Goal: Transaction & Acquisition: Purchase product/service

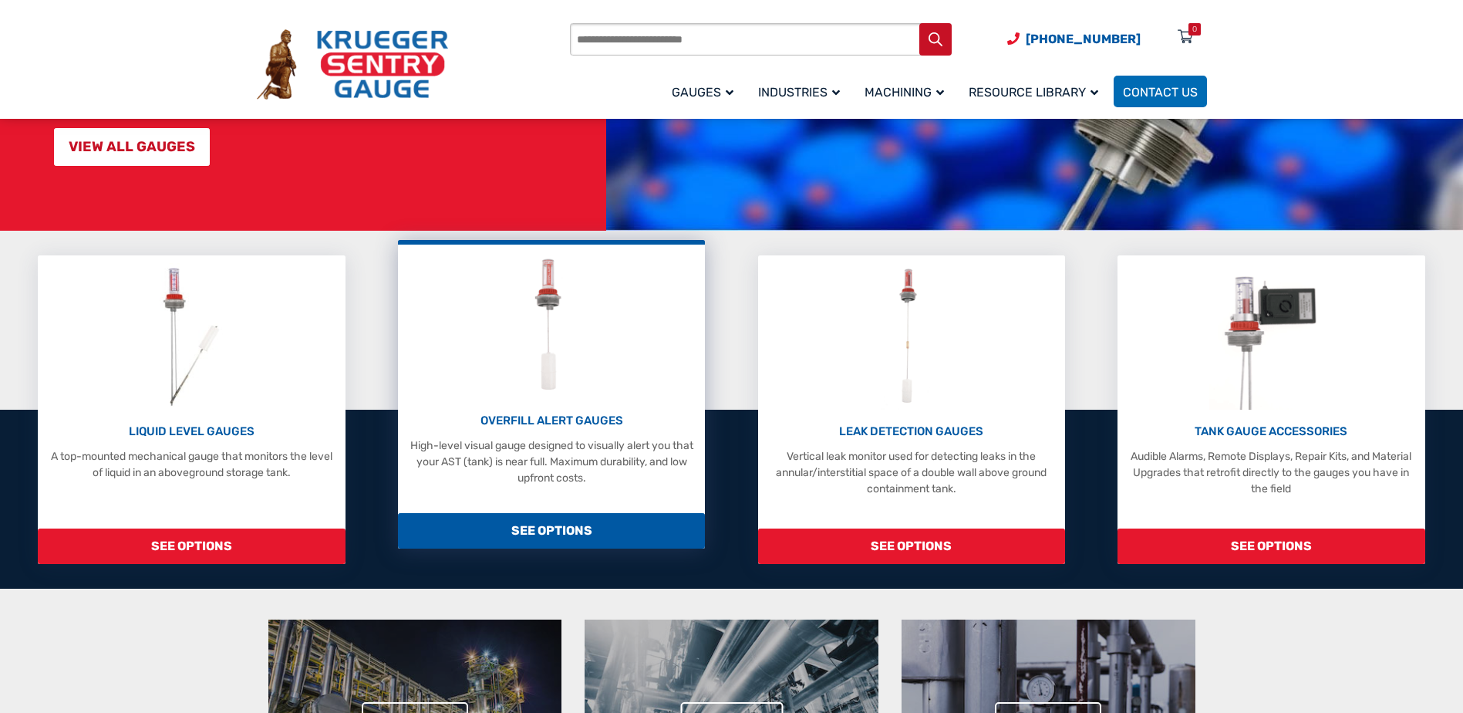
scroll to position [309, 0]
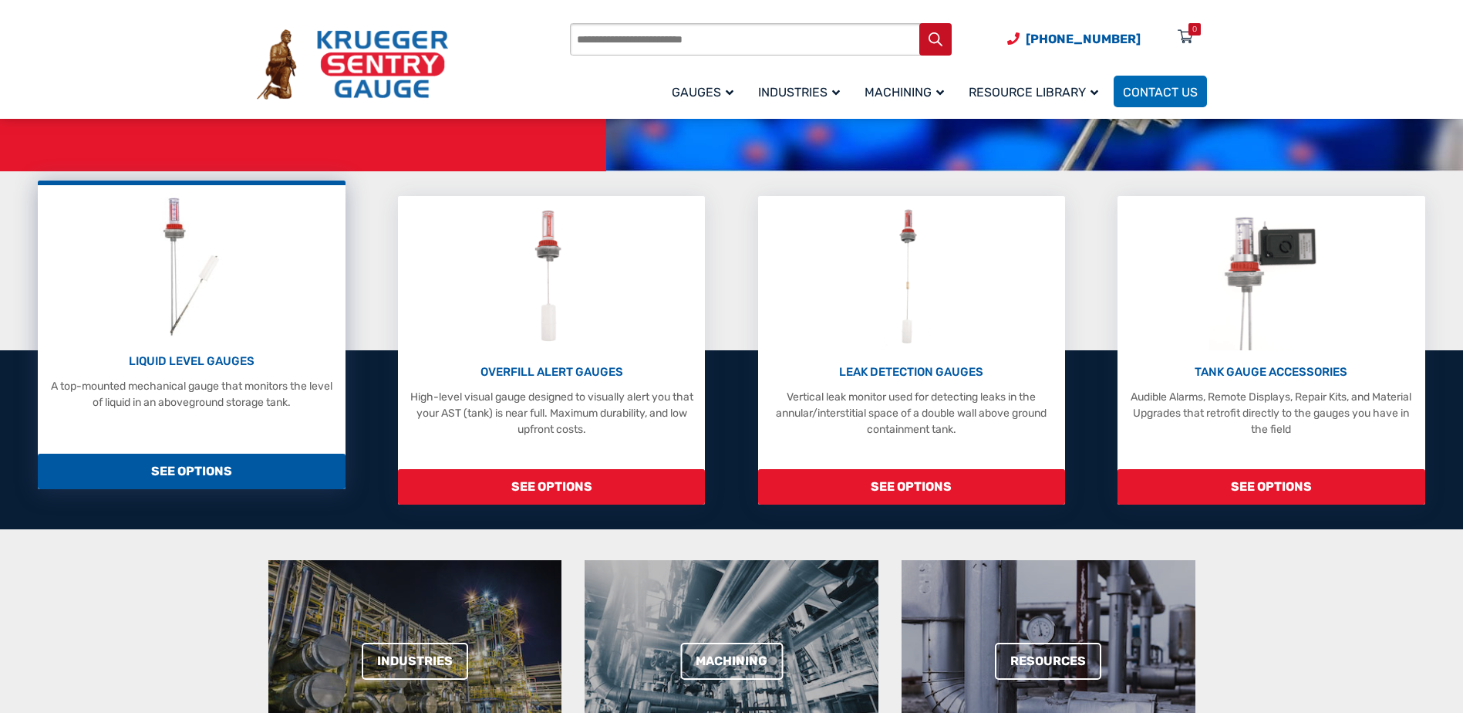
click at [236, 359] on p "LIQUID LEVEL GAUGES" at bounding box center [192, 362] width 292 height 18
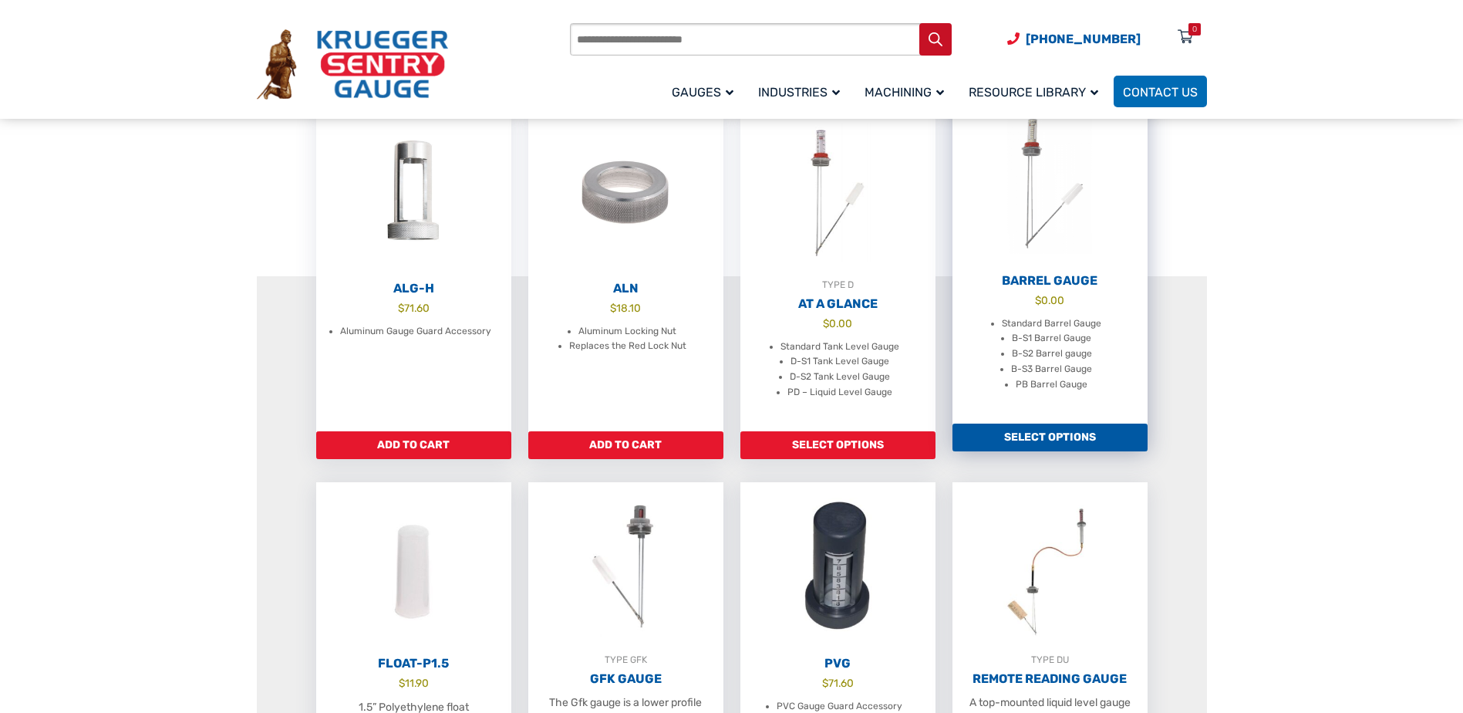
scroll to position [386, 0]
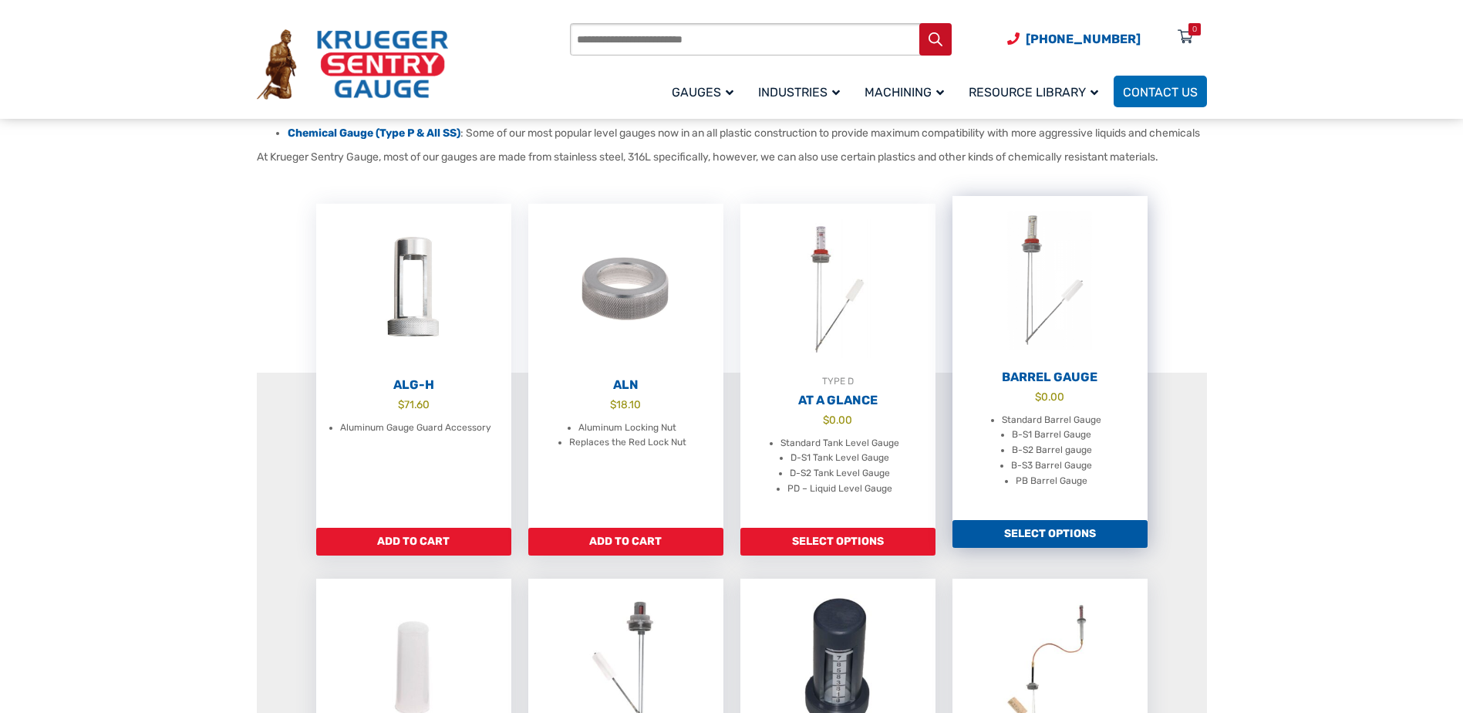
click at [1089, 385] on h2 "Barrel Gauge" at bounding box center [1050, 377] width 195 height 15
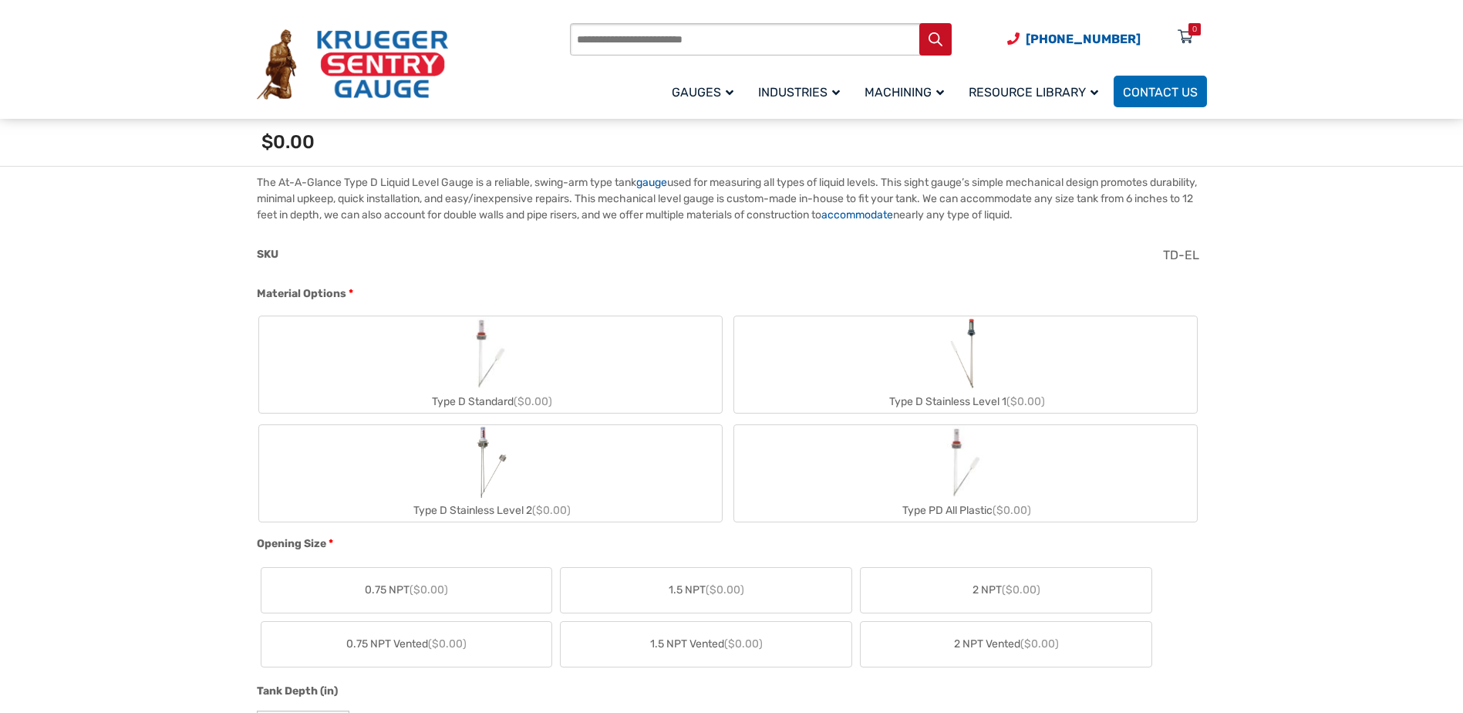
scroll to position [463, 0]
click at [556, 453] on label "Type D Stainless Level 2 ($0.00)" at bounding box center [490, 472] width 463 height 96
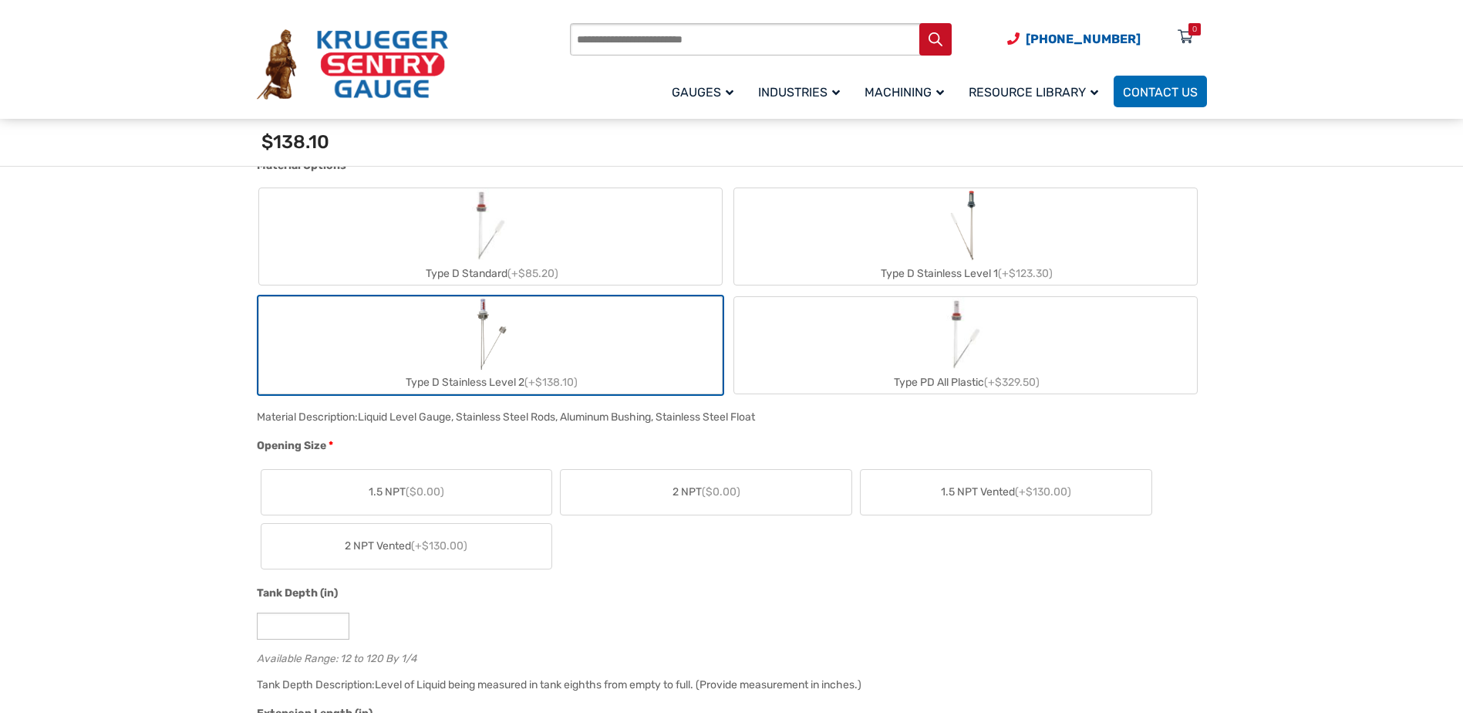
scroll to position [617, 0]
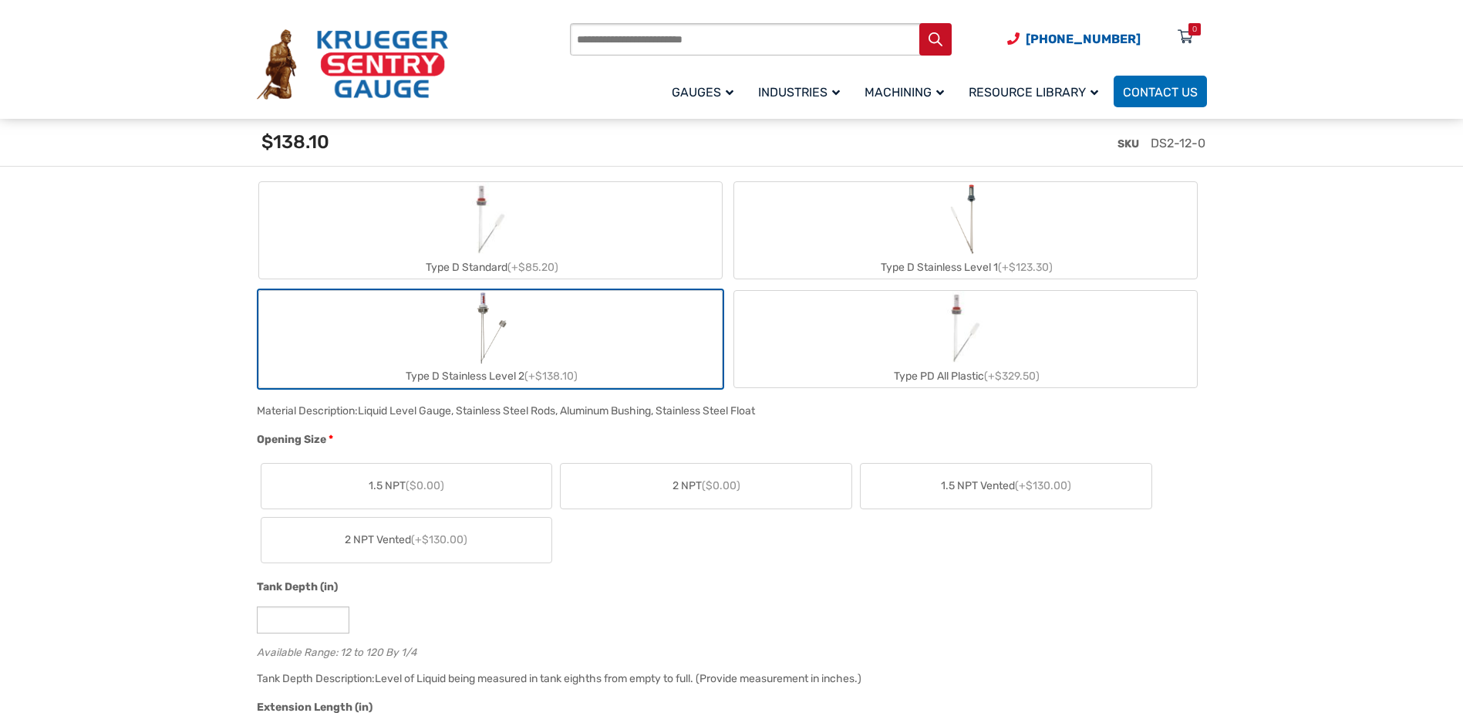
click at [476, 484] on label "1.5 NPT ($0.00)" at bounding box center [407, 486] width 291 height 45
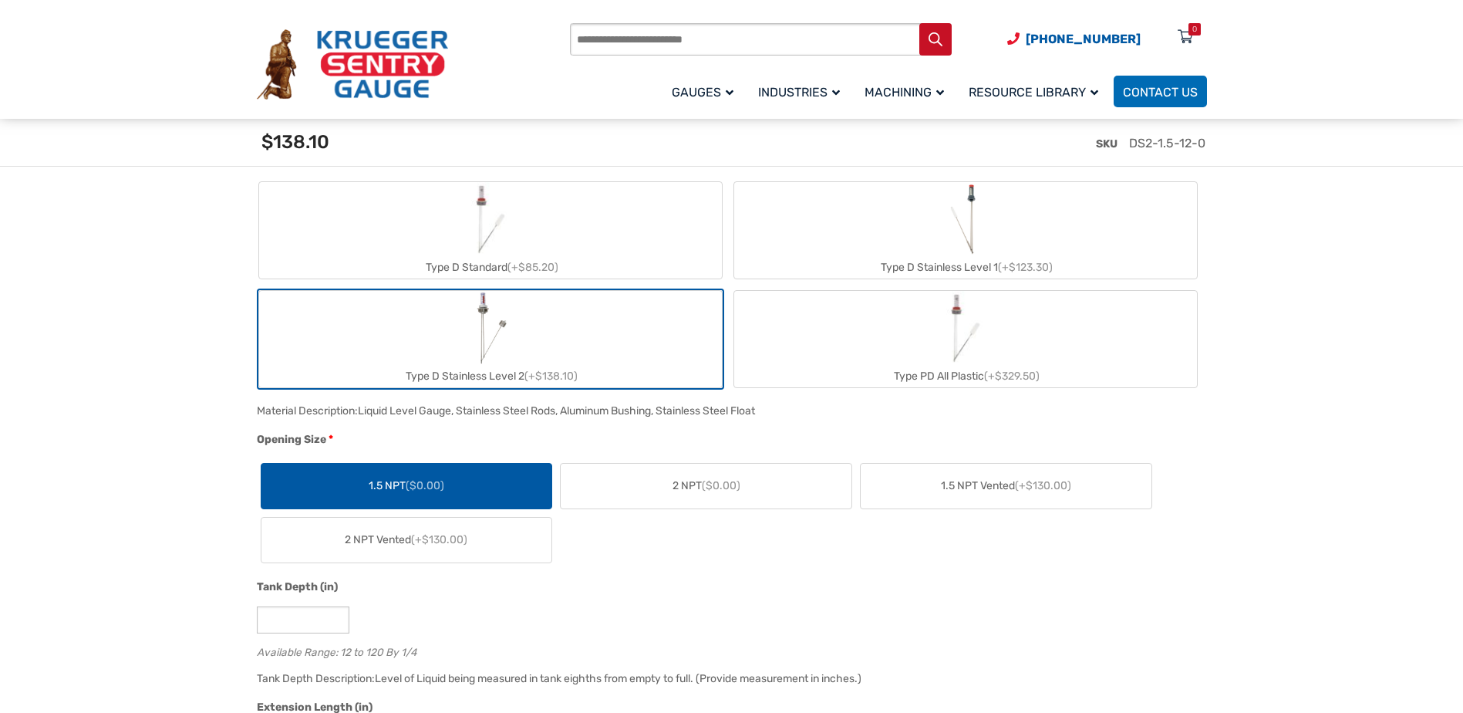
click at [591, 490] on label "2 NPT ($0.00)" at bounding box center [706, 486] width 291 height 45
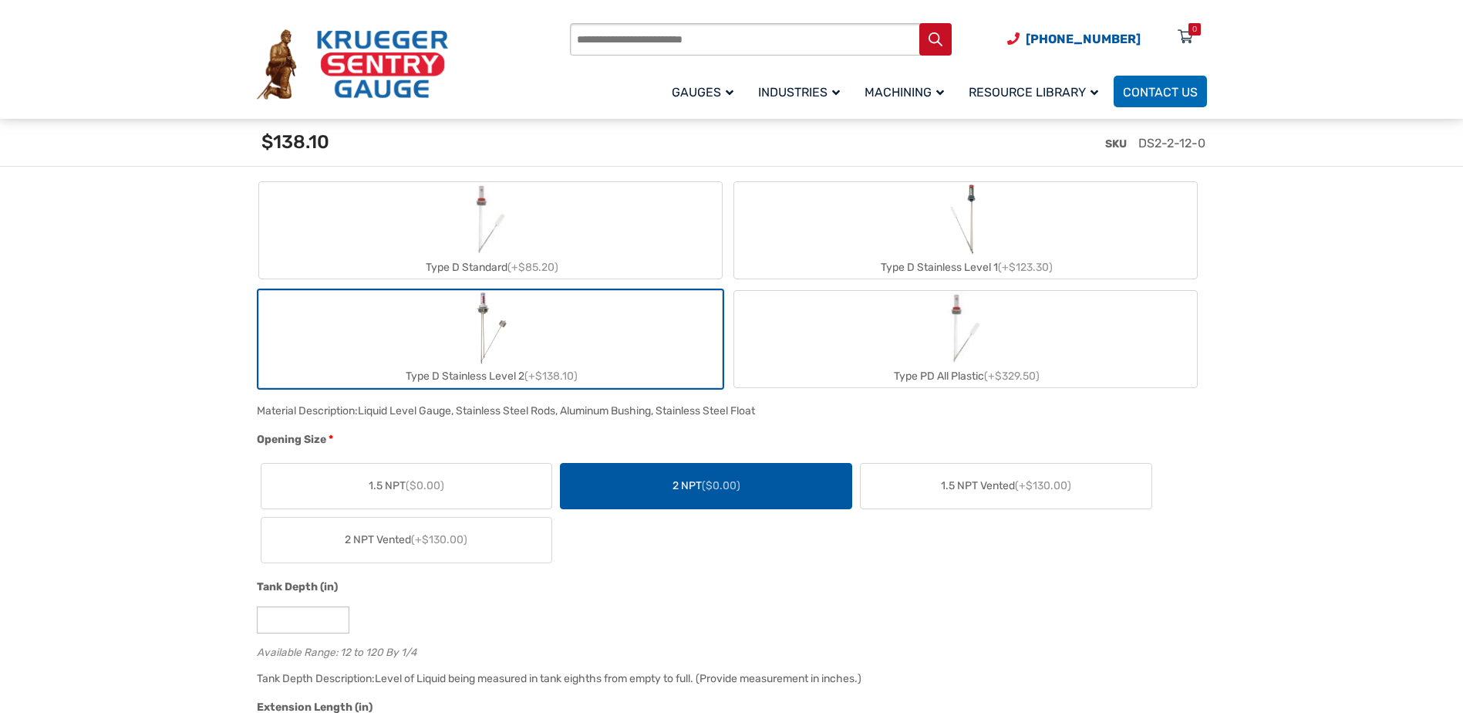
click at [784, 560] on div "1.5 NPT ($0.00) 2 NPT ($0.00) 1.5 NPT Vented (+$130.00) 2 NPT Vented (+$130.00)" at bounding box center [728, 513] width 943 height 108
drag, startPoint x: 874, startPoint y: 181, endPoint x: 862, endPoint y: 225, distance: 45.7
click at [862, 225] on label "Type D Stainless Level 1 (+$123.30)" at bounding box center [965, 230] width 463 height 96
type input "*"
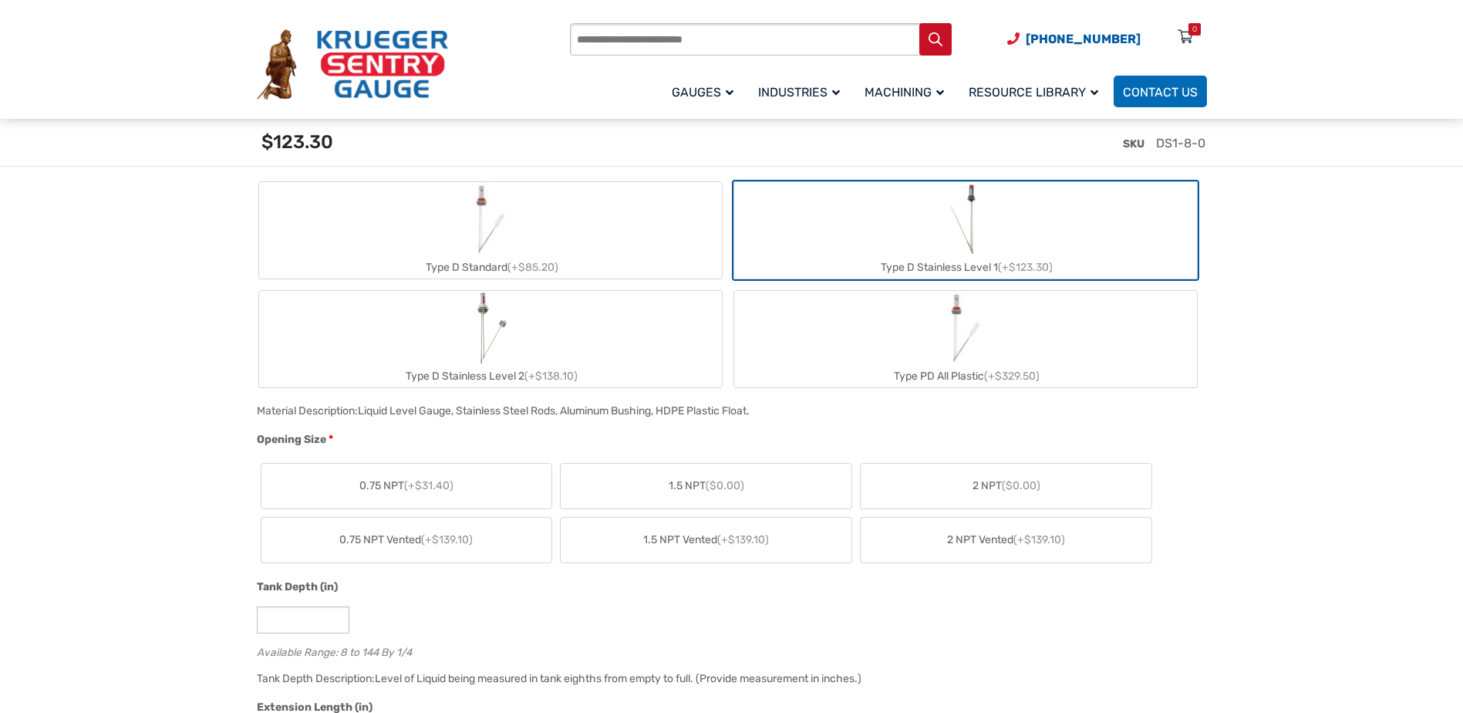
click at [492, 485] on label "0.75 NPT (+$31.40)" at bounding box center [407, 486] width 291 height 45
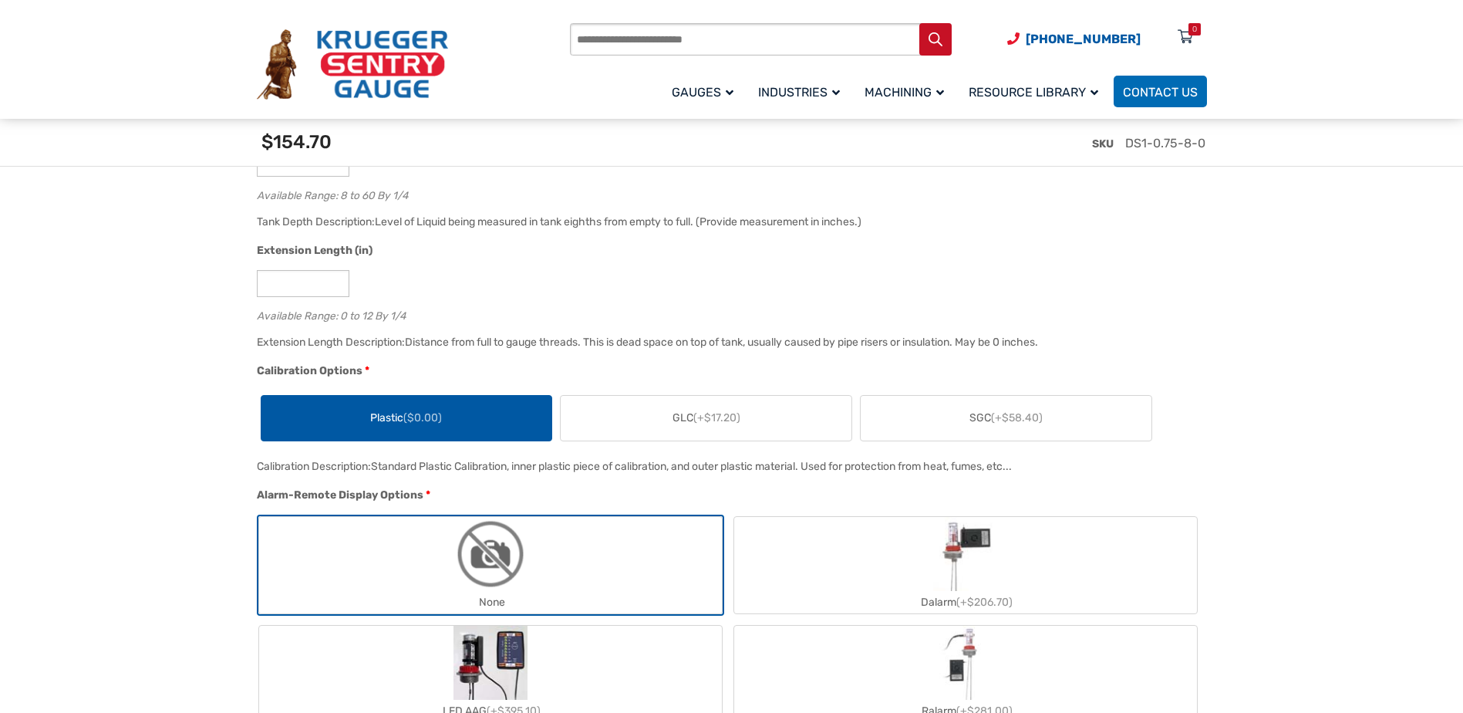
scroll to position [1080, 0]
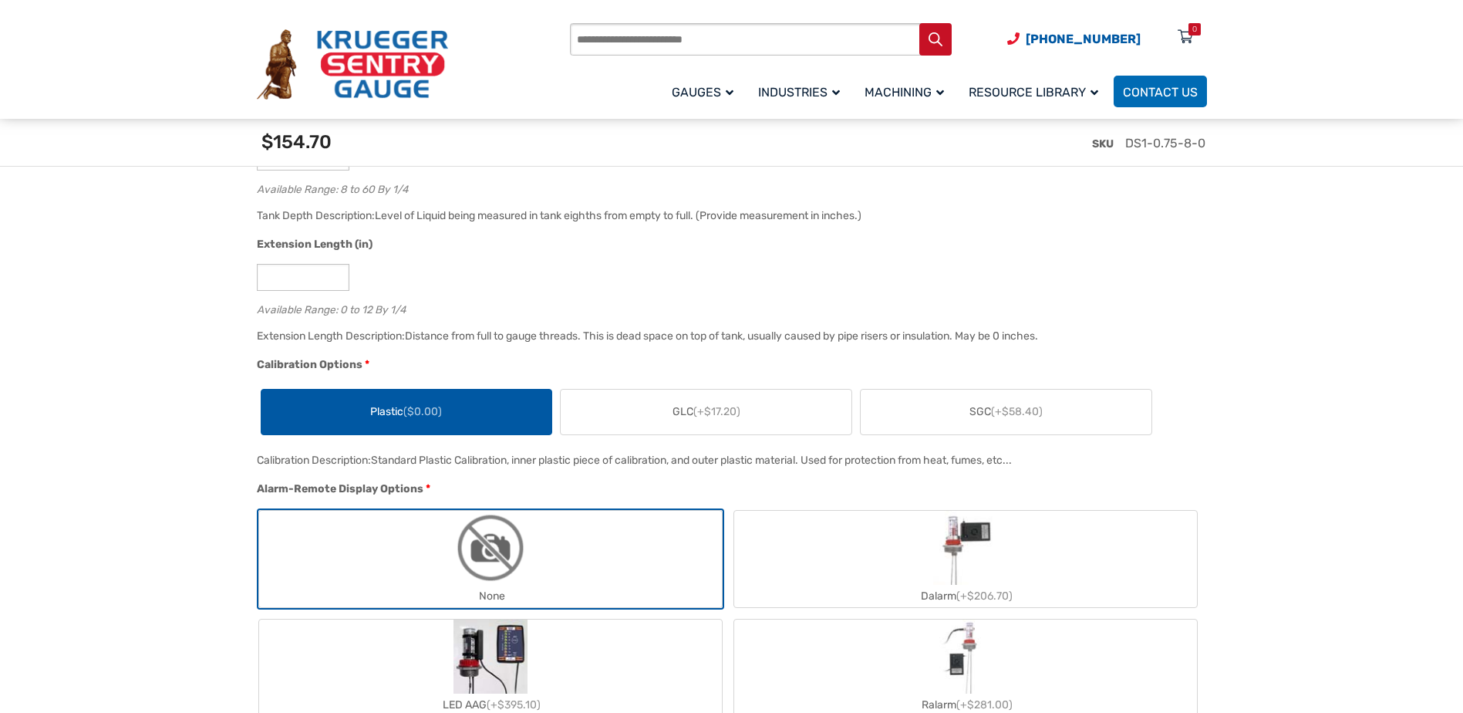
drag, startPoint x: 587, startPoint y: 491, endPoint x: 106, endPoint y: 437, distance: 484.4
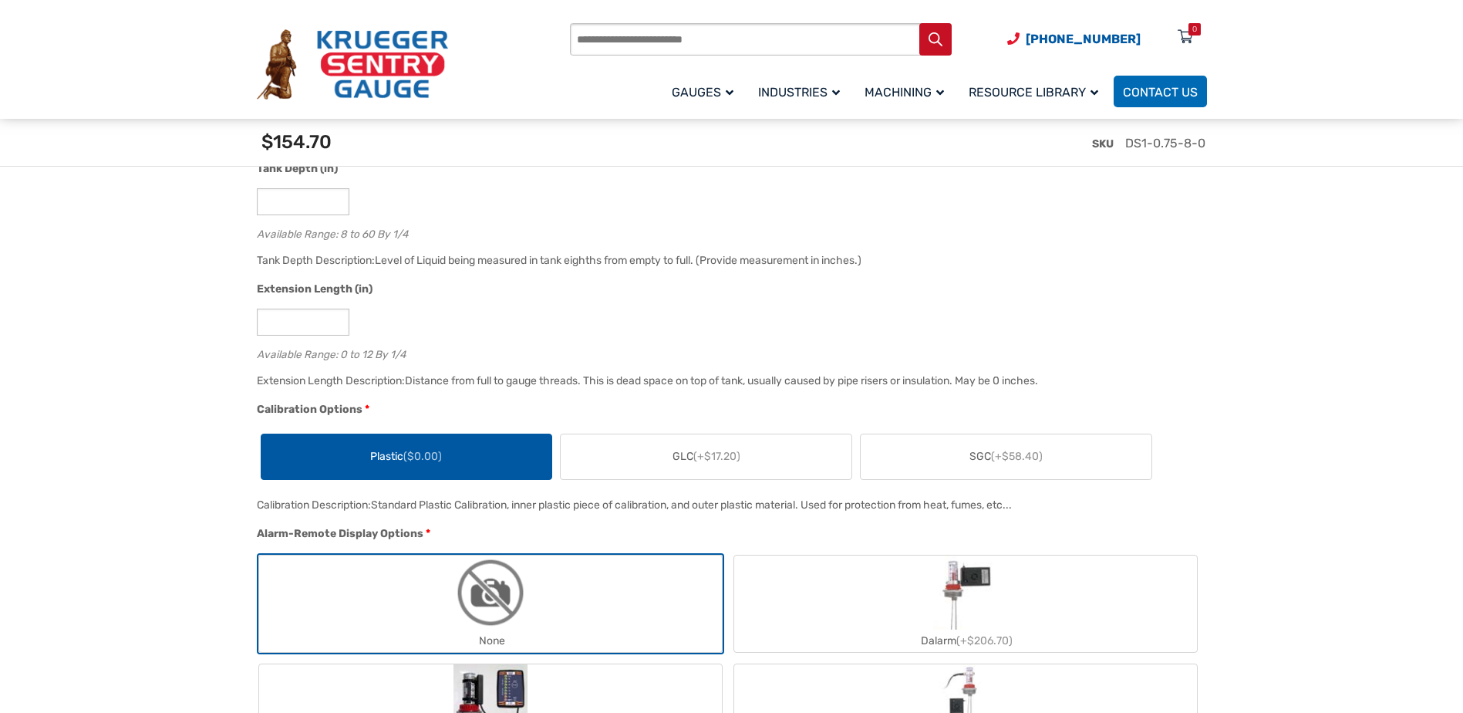
scroll to position [1003, 0]
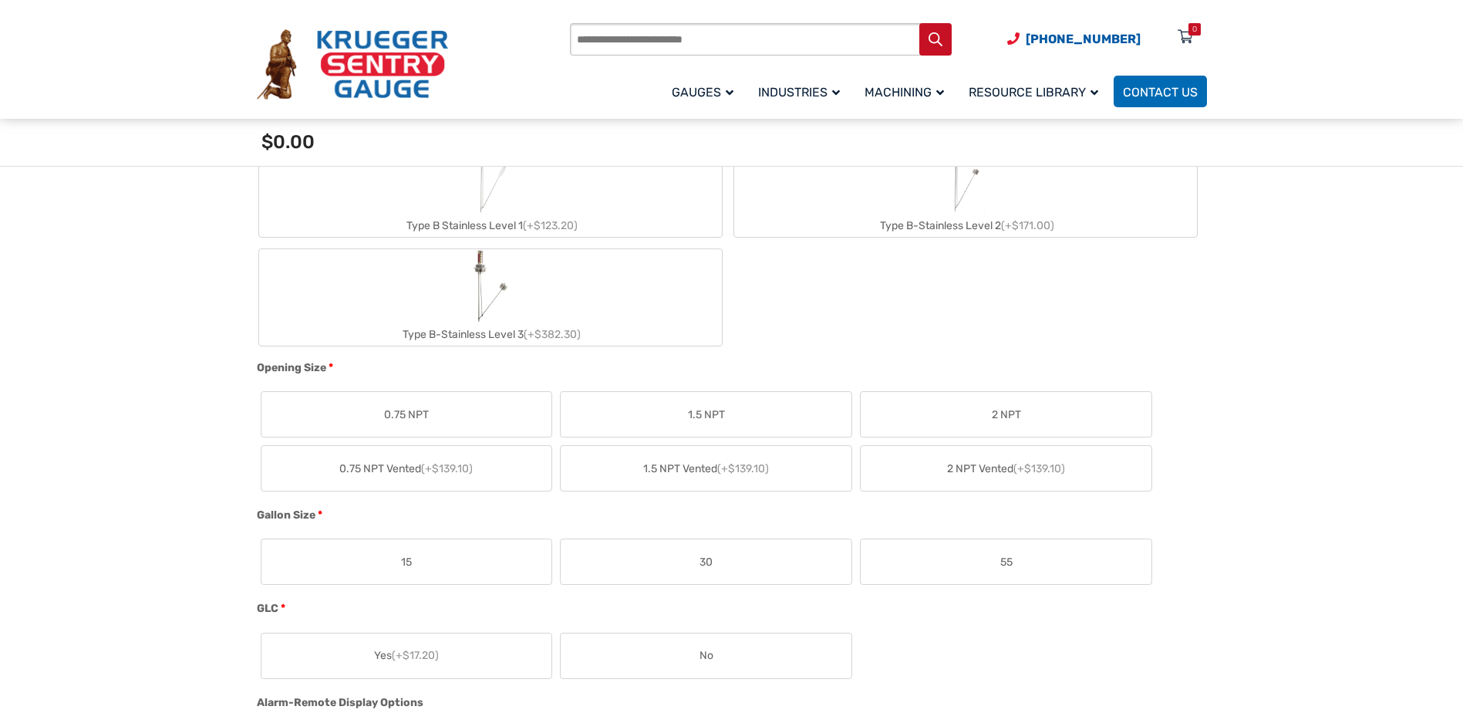
scroll to position [771, 0]
click at [471, 424] on label "0.75 NPT" at bounding box center [407, 413] width 291 height 45
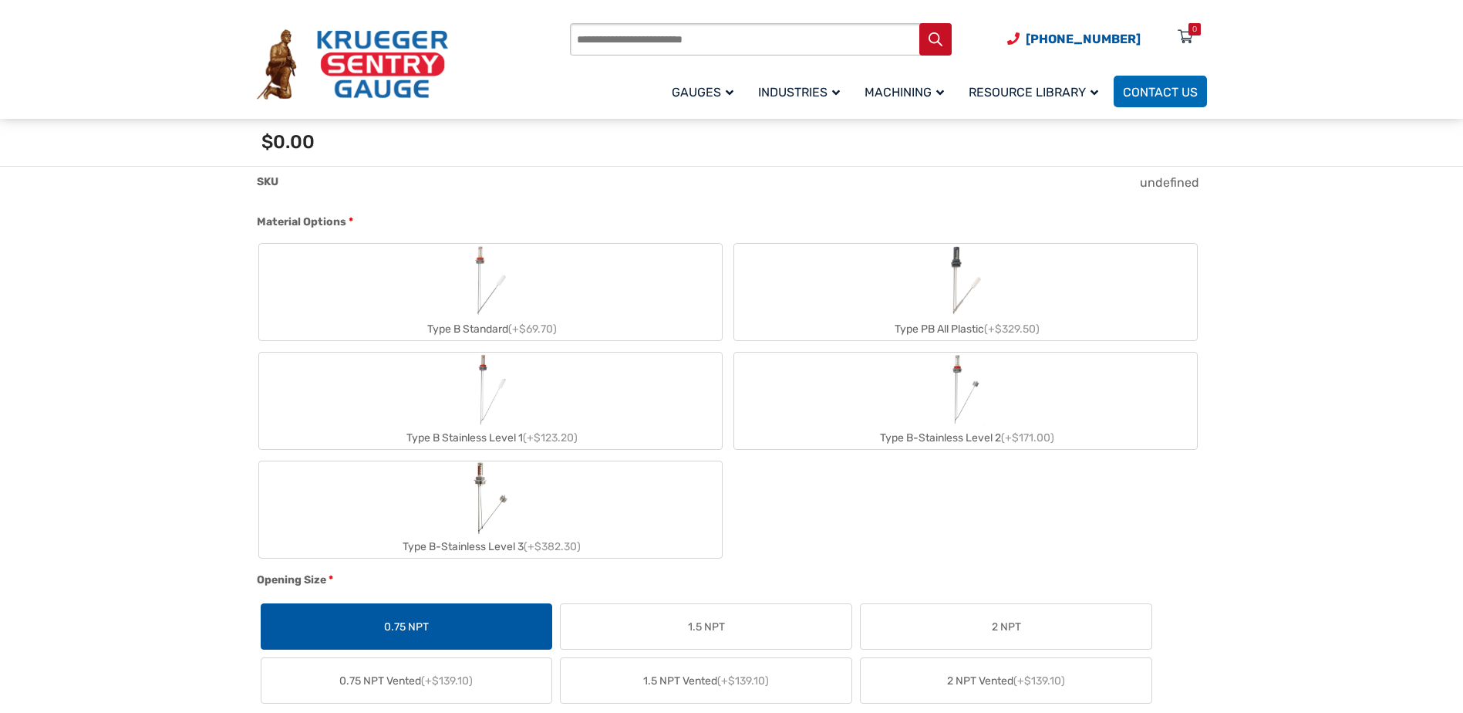
scroll to position [540, 0]
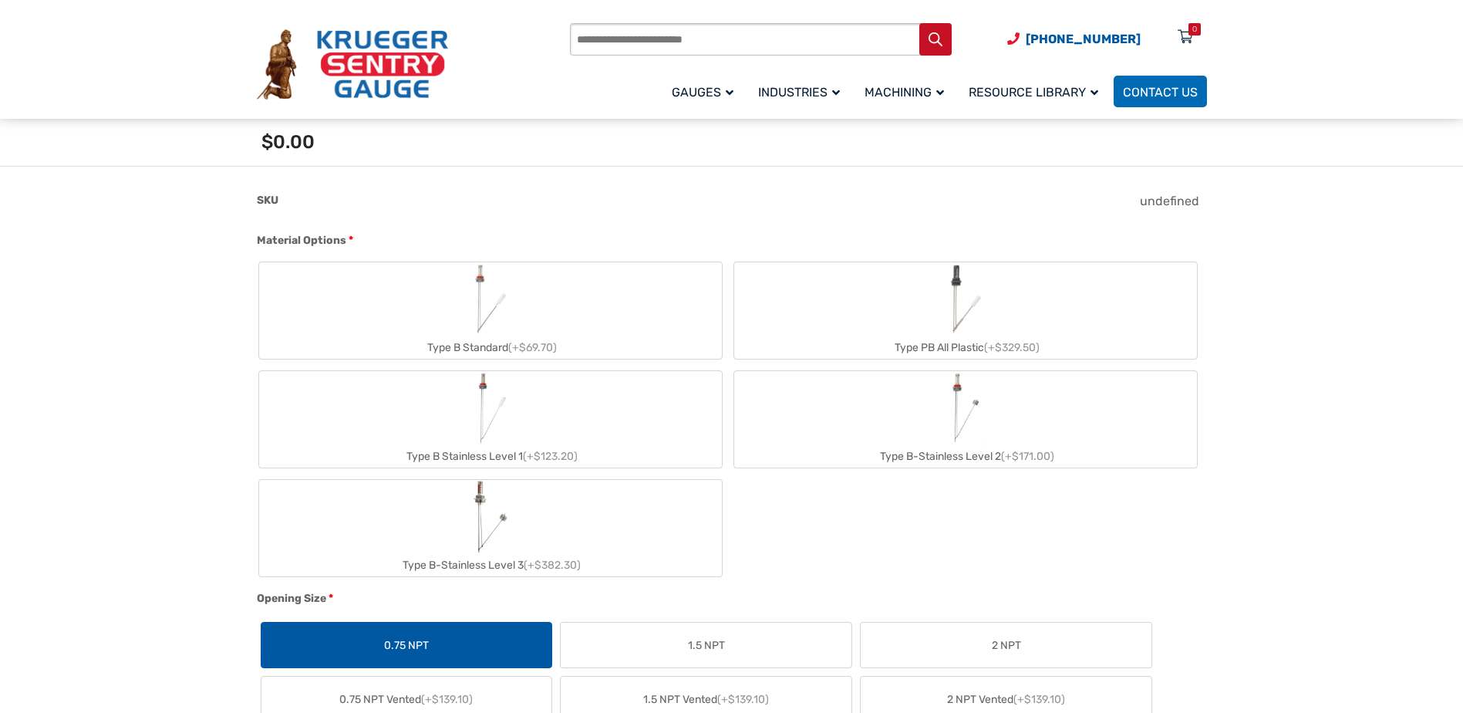
click at [616, 392] on label "Type B Stainless Level 1 (+$123.20)" at bounding box center [490, 419] width 463 height 96
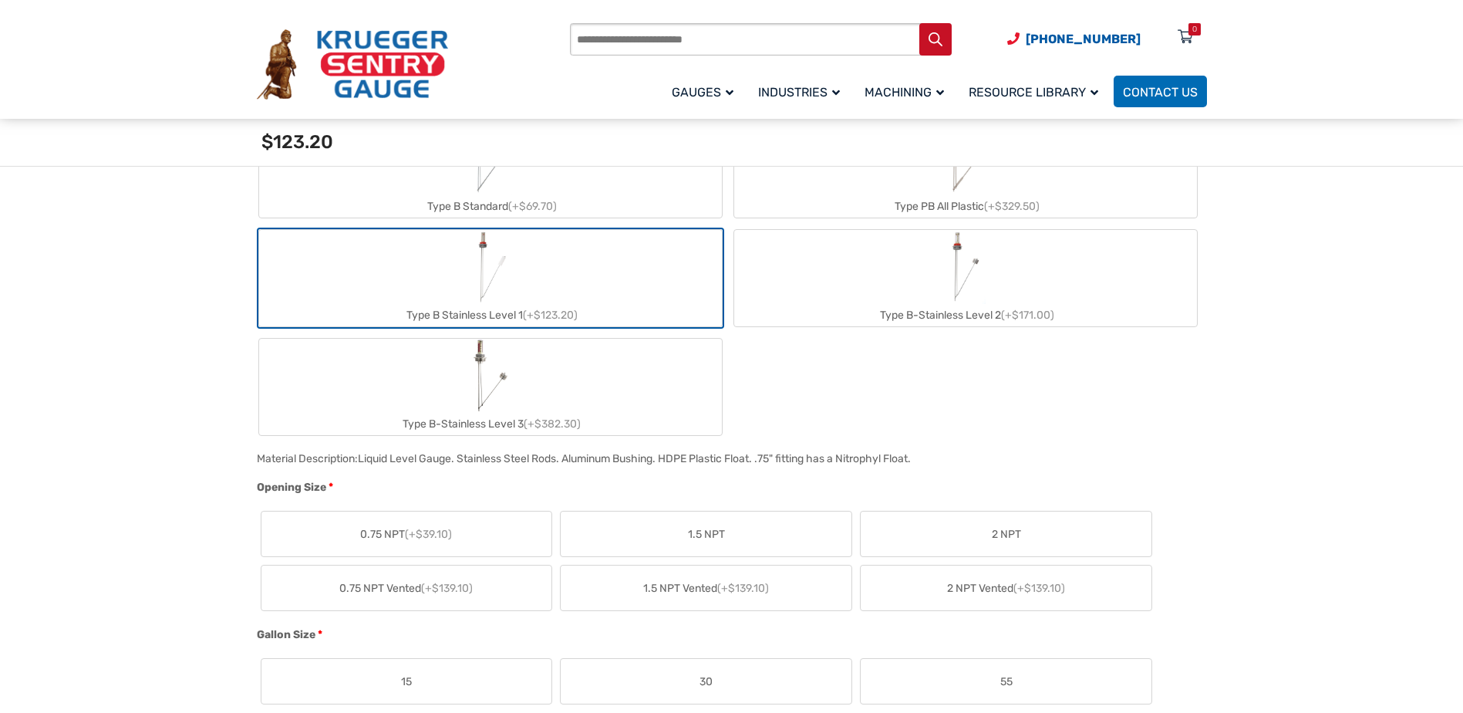
scroll to position [694, 0]
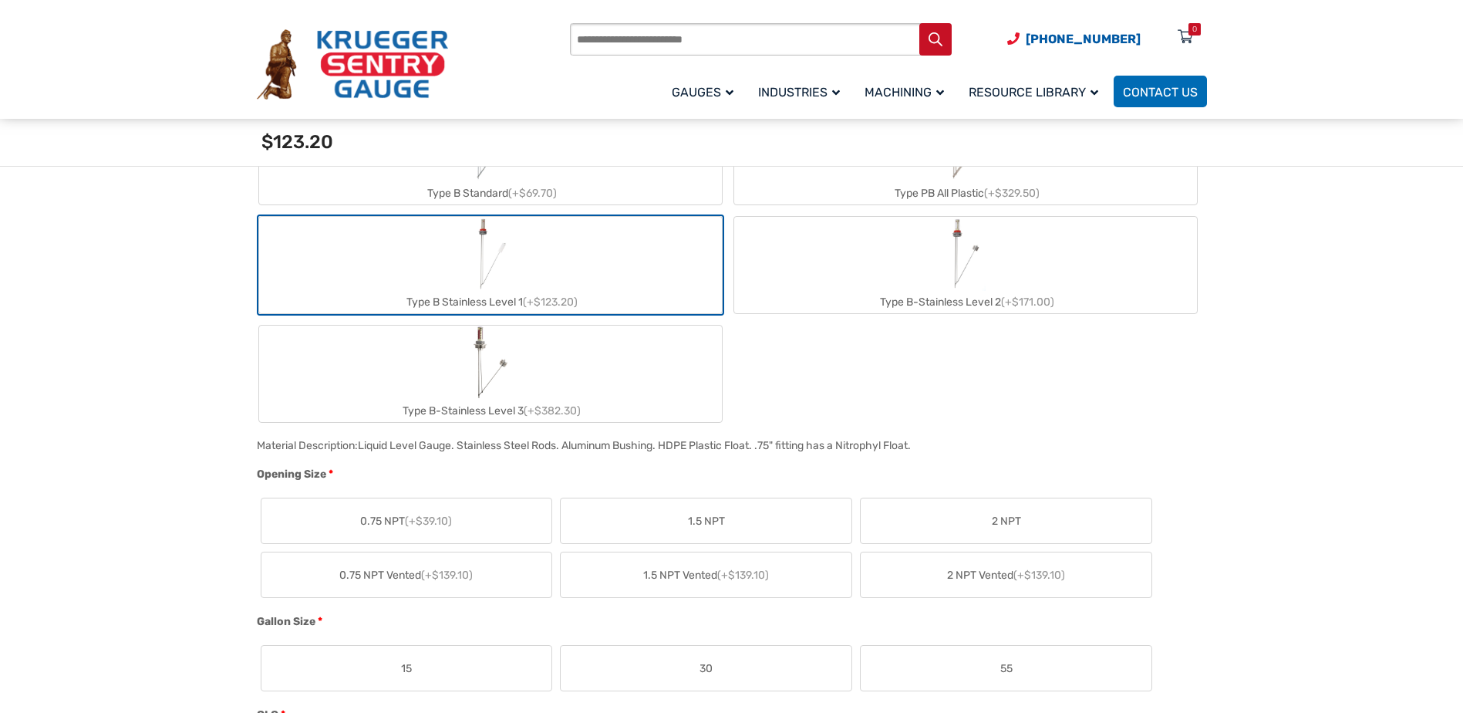
click at [842, 289] on label "Type B-Stainless Level 2 (+$171.00)" at bounding box center [965, 265] width 463 height 96
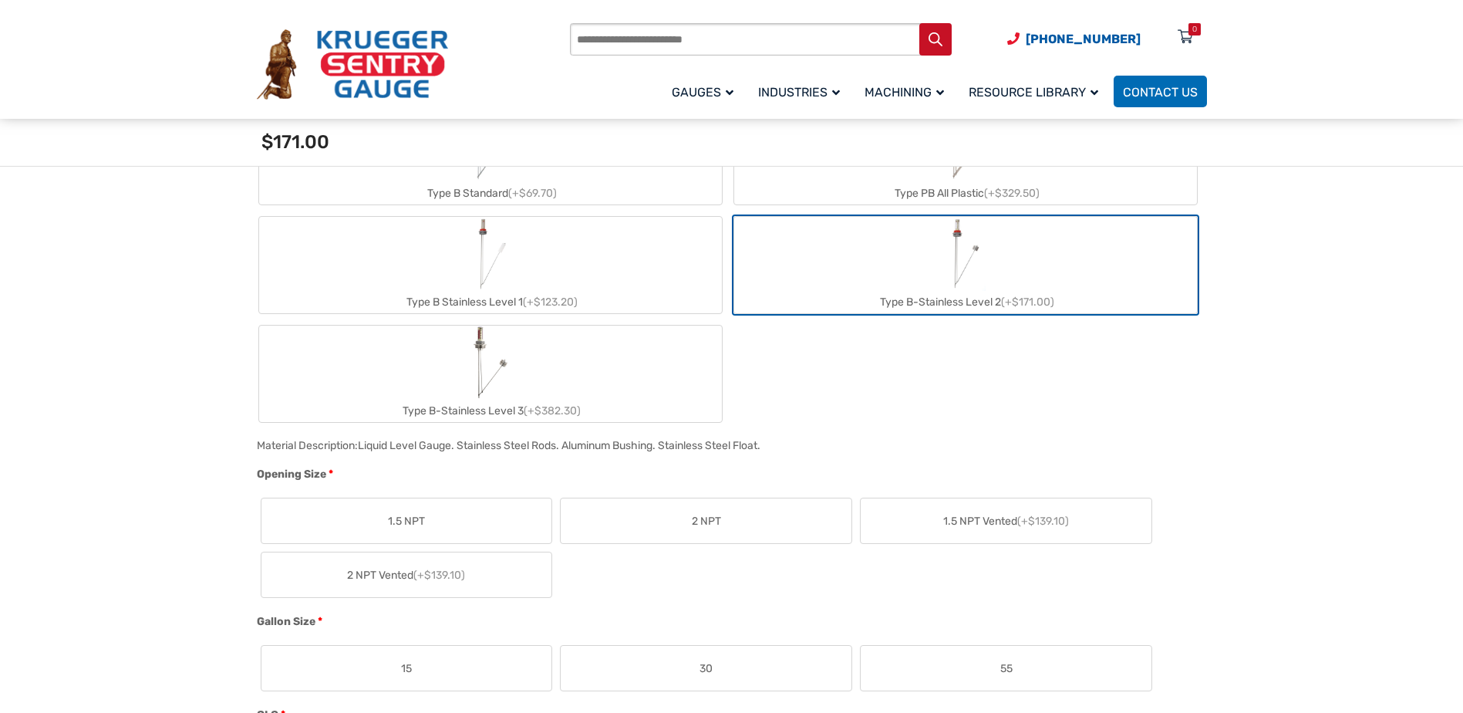
click at [633, 372] on label "Type B-Stainless Level 3 (+$382.30)" at bounding box center [490, 374] width 463 height 96
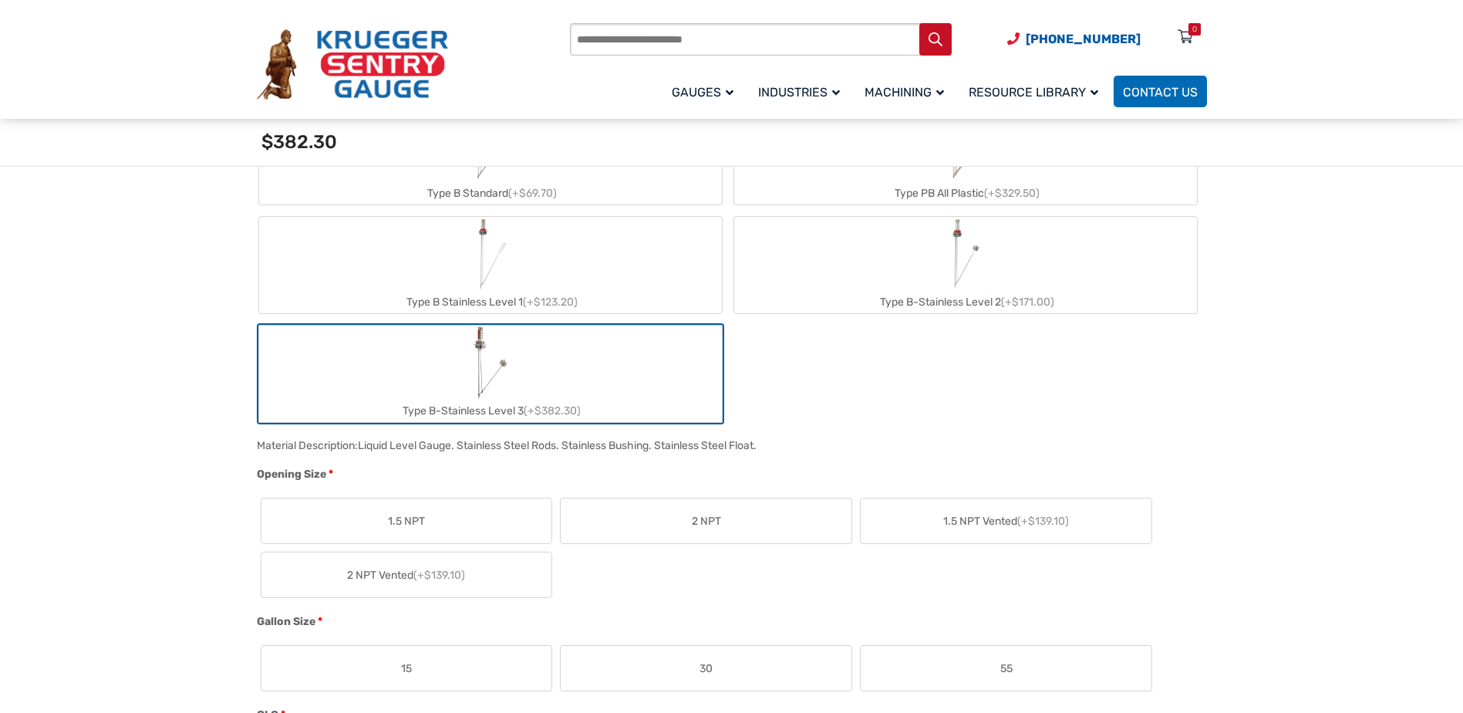
drag, startPoint x: 958, startPoint y: 420, endPoint x: 967, endPoint y: 409, distance: 14.3
click at [960, 420] on div "Type B Standard (+$69.70) Type PB All Plastic (+$329.50) Type B Stainless Level…" at bounding box center [728, 265] width 943 height 319
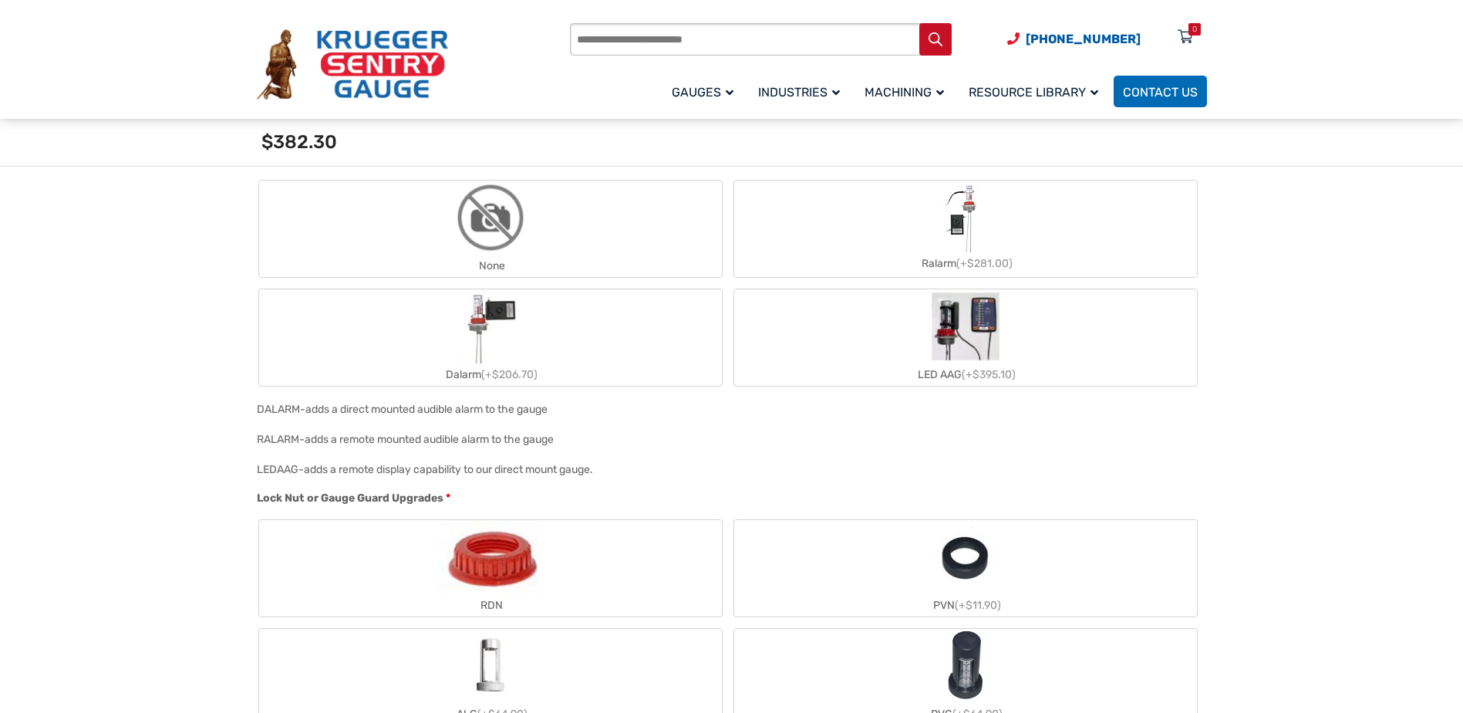
scroll to position [1620, 0]
